Goal: Task Accomplishment & Management: Use online tool/utility

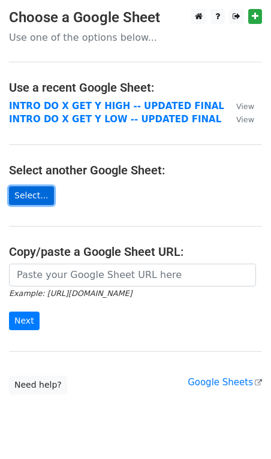
click at [22, 195] on link "Select..." at bounding box center [31, 195] width 45 height 19
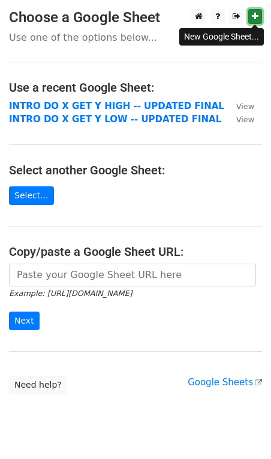
click at [252, 14] on icon at bounding box center [255, 16] width 7 height 8
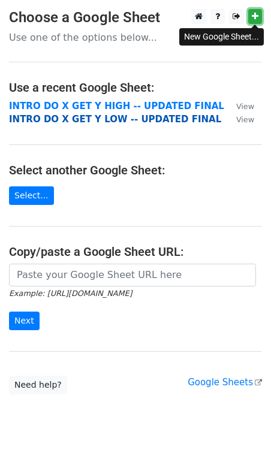
scroll to position [31, 0]
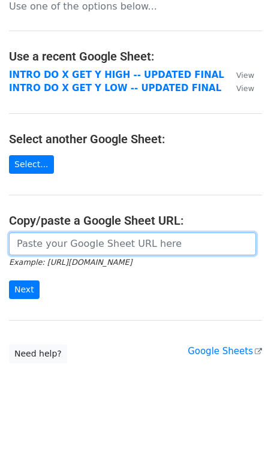
click at [104, 243] on input "url" at bounding box center [132, 243] width 247 height 23
paste input "https://docs.google.com/spreadsheets/d/1JCWpI-lnC1X_r_P-CA5EZmJDh33FLIIB08R1_xD…"
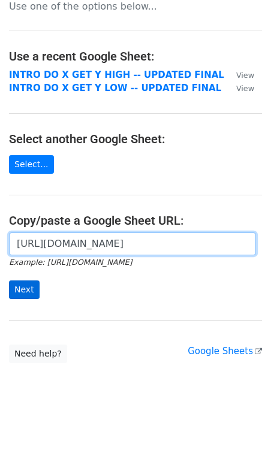
type input "https://docs.google.com/spreadsheets/d/1JCWpI-lnC1X_r_P-CA5EZmJDh33FLIIB08R1_xD…"
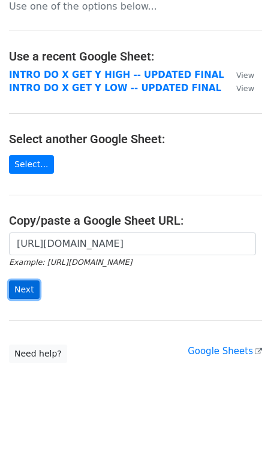
click at [16, 291] on input "Next" at bounding box center [24, 289] width 31 height 19
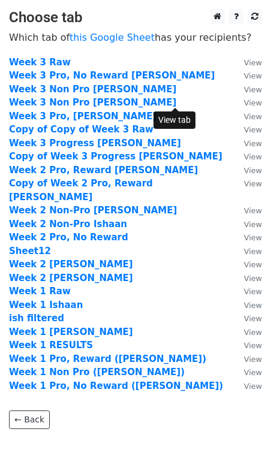
click at [244, 102] on small "View" at bounding box center [253, 102] width 18 height 9
click at [84, 104] on strong "Week 3 Non Pro Jess" at bounding box center [92, 102] width 167 height 11
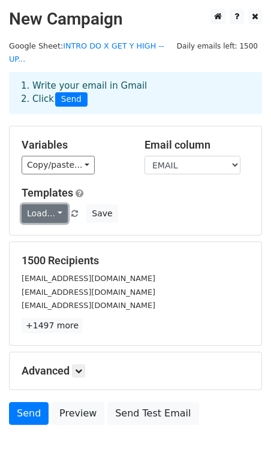
click at [51, 204] on link "Load..." at bounding box center [45, 213] width 46 height 19
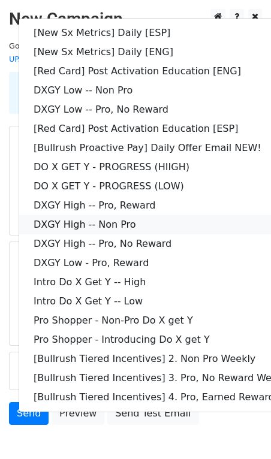
click at [47, 215] on link "DXGY High -- Non Pro" at bounding box center [172, 224] width 307 height 19
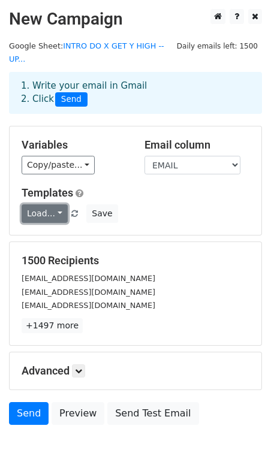
click at [55, 204] on link "Load..." at bounding box center [45, 213] width 46 height 19
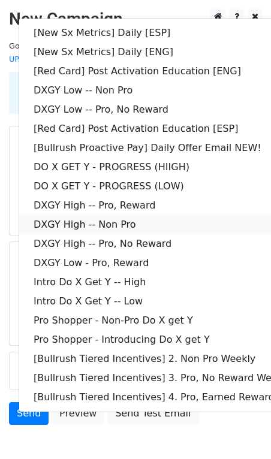
click at [55, 215] on link "DXGY High -- Non Pro" at bounding box center [172, 224] width 307 height 19
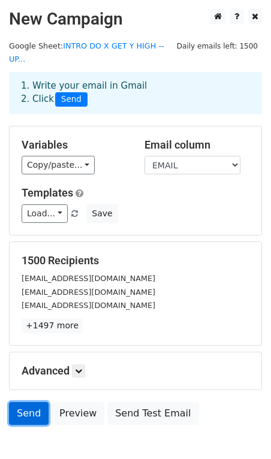
click at [26, 402] on link "Send" at bounding box center [29, 413] width 40 height 23
